Goal: Find specific page/section: Find specific page/section

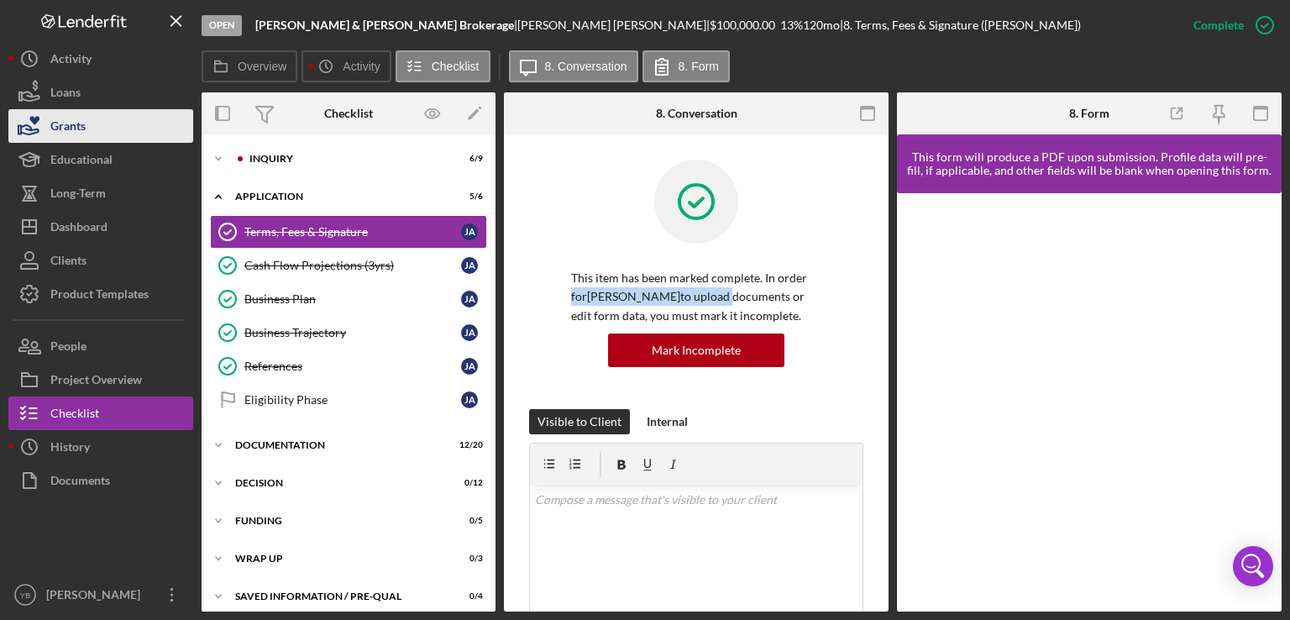
scroll to position [205, 0]
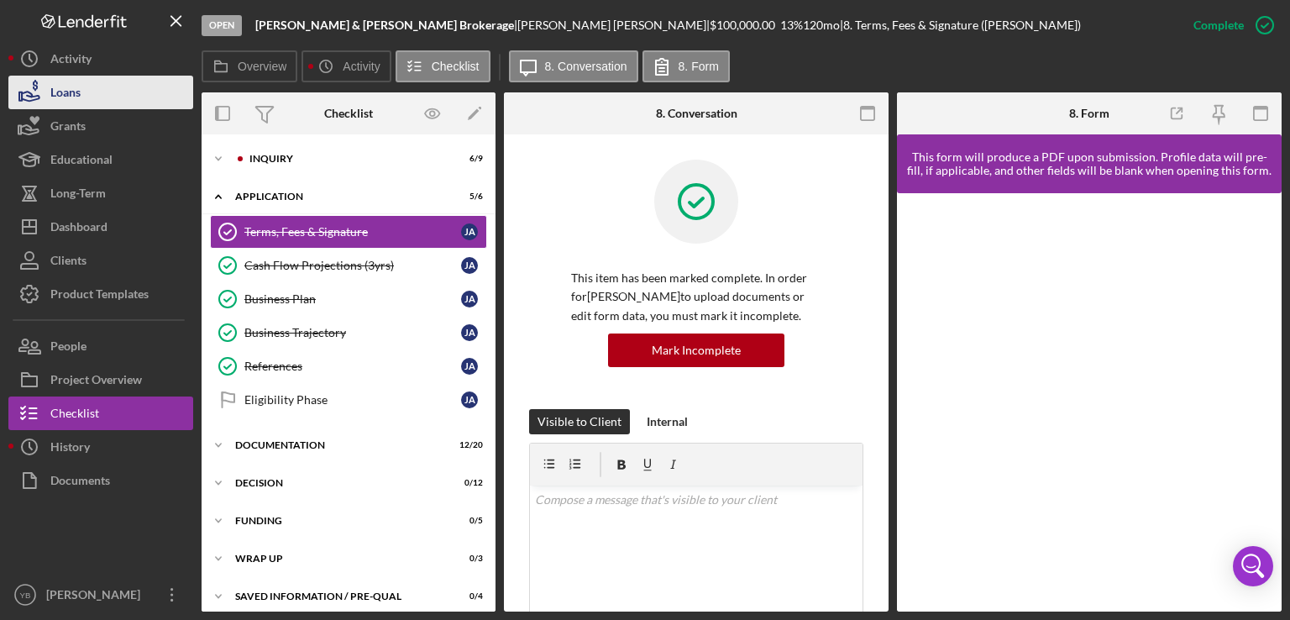
click at [74, 100] on div "Loans" at bounding box center [65, 95] width 30 height 38
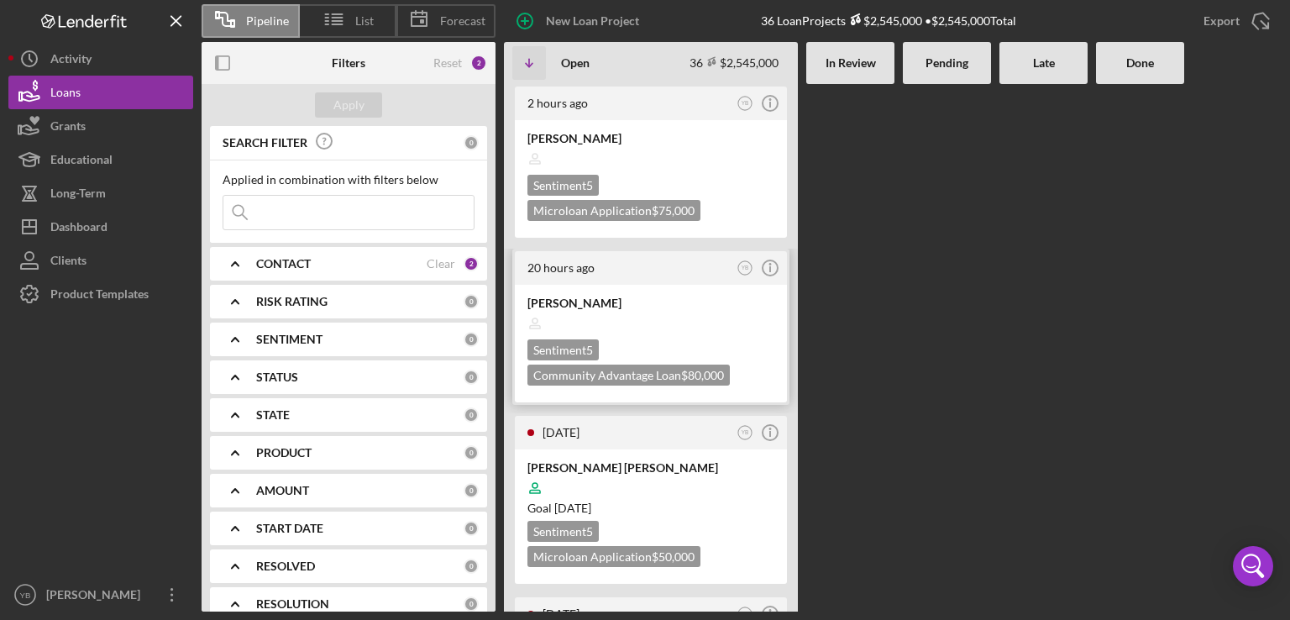
click at [666, 328] on div at bounding box center [650, 323] width 247 height 32
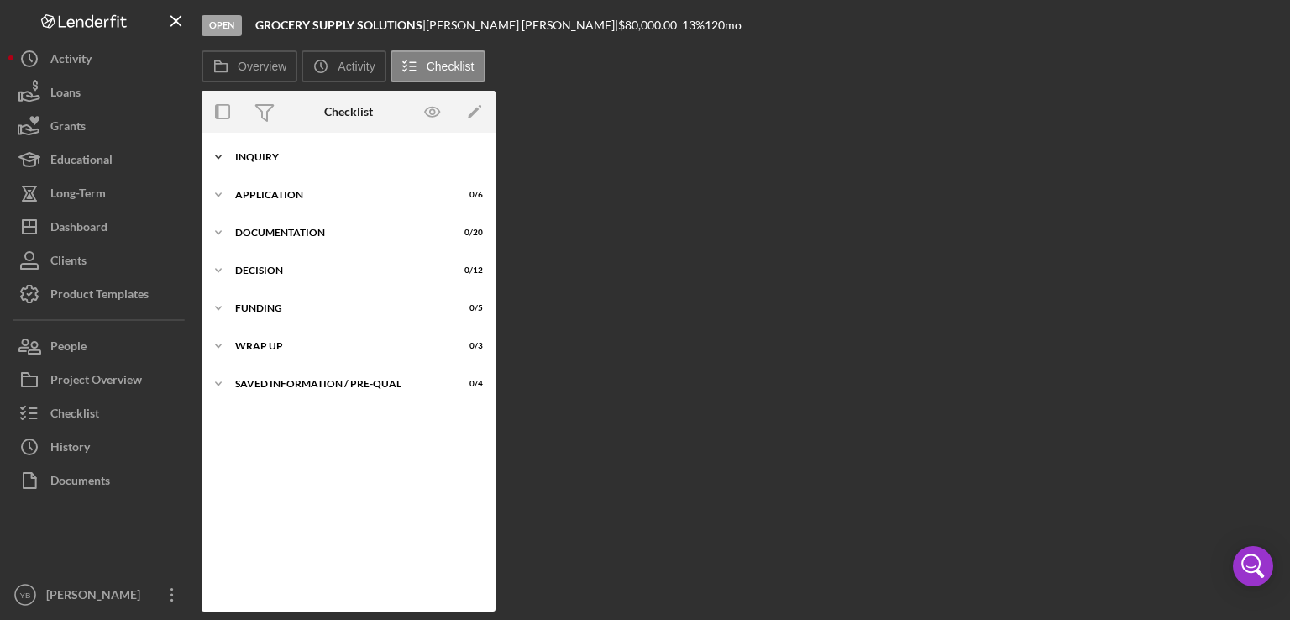
click at [269, 154] on div "Inquiry" at bounding box center [354, 157] width 239 height 10
